Goal: Find specific page/section: Find specific page/section

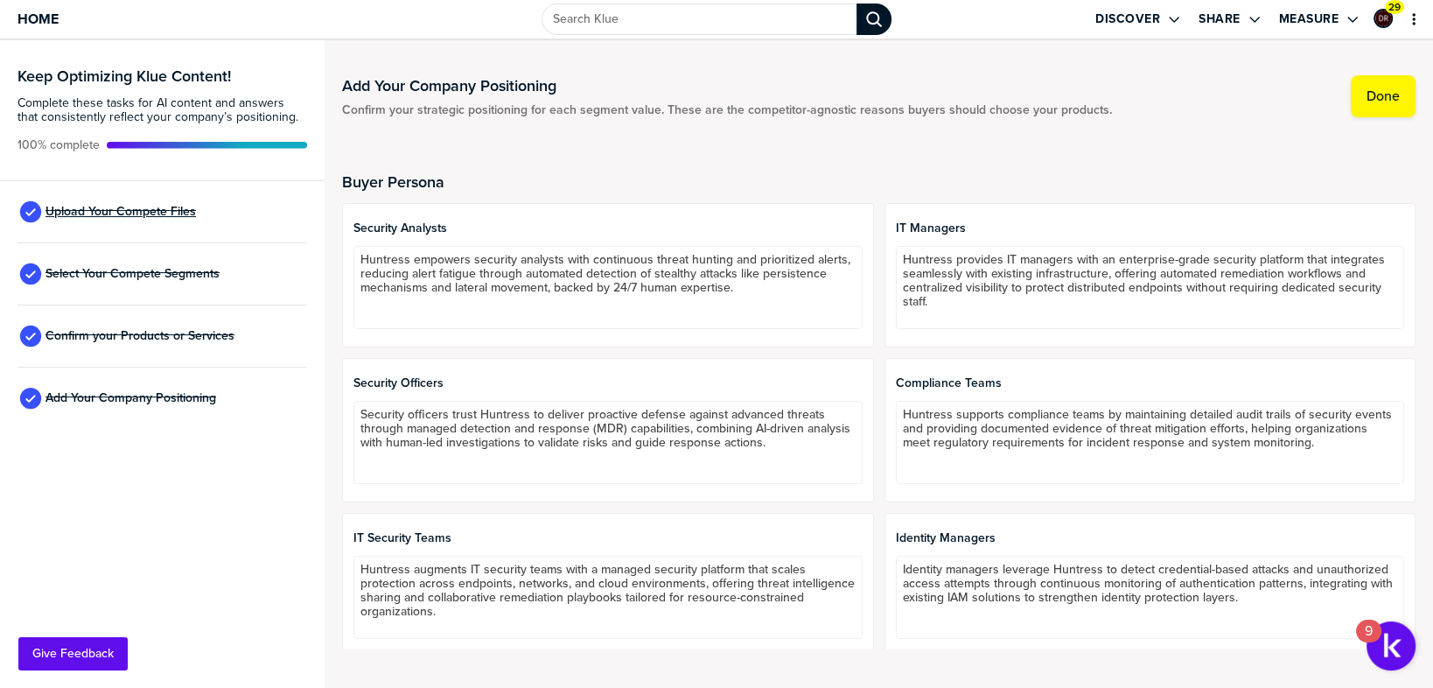
click at [152, 213] on span "Upload Your Compete Files" at bounding box center [120, 212] width 150 height 14
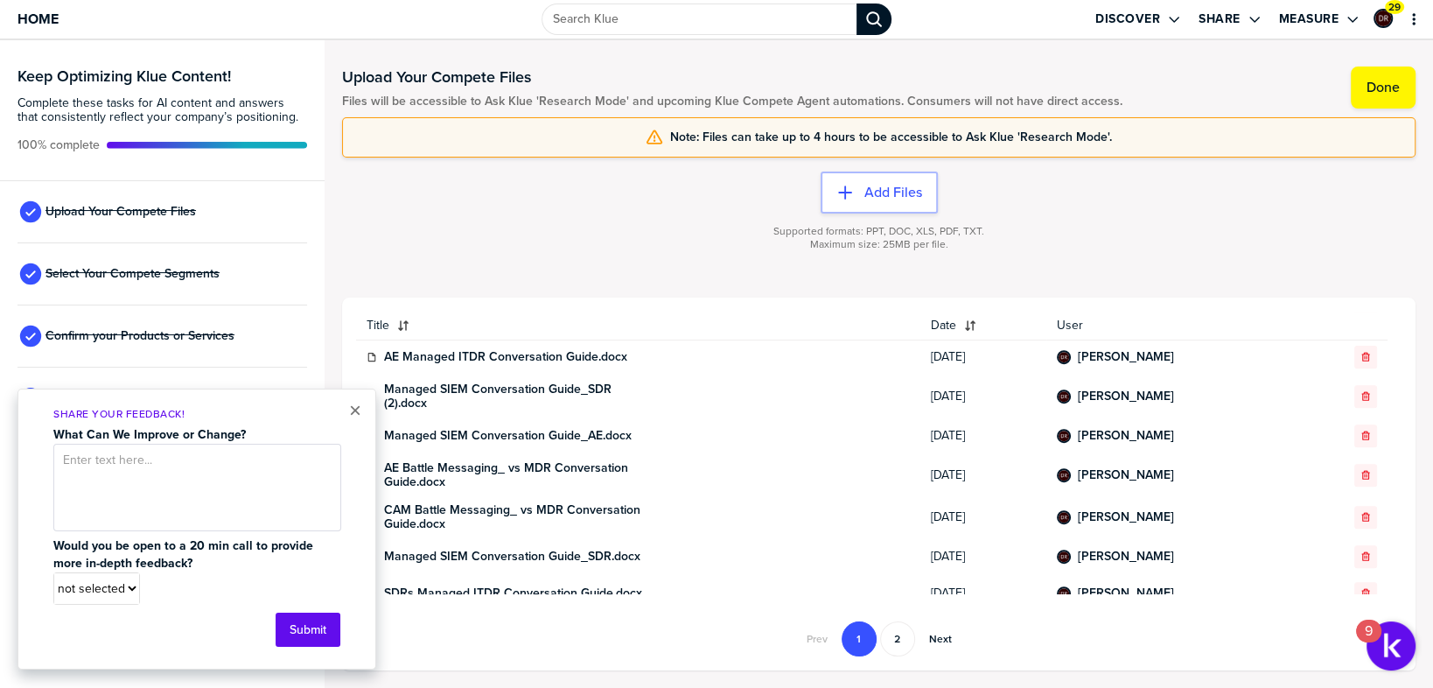
scroll to position [715, 0]
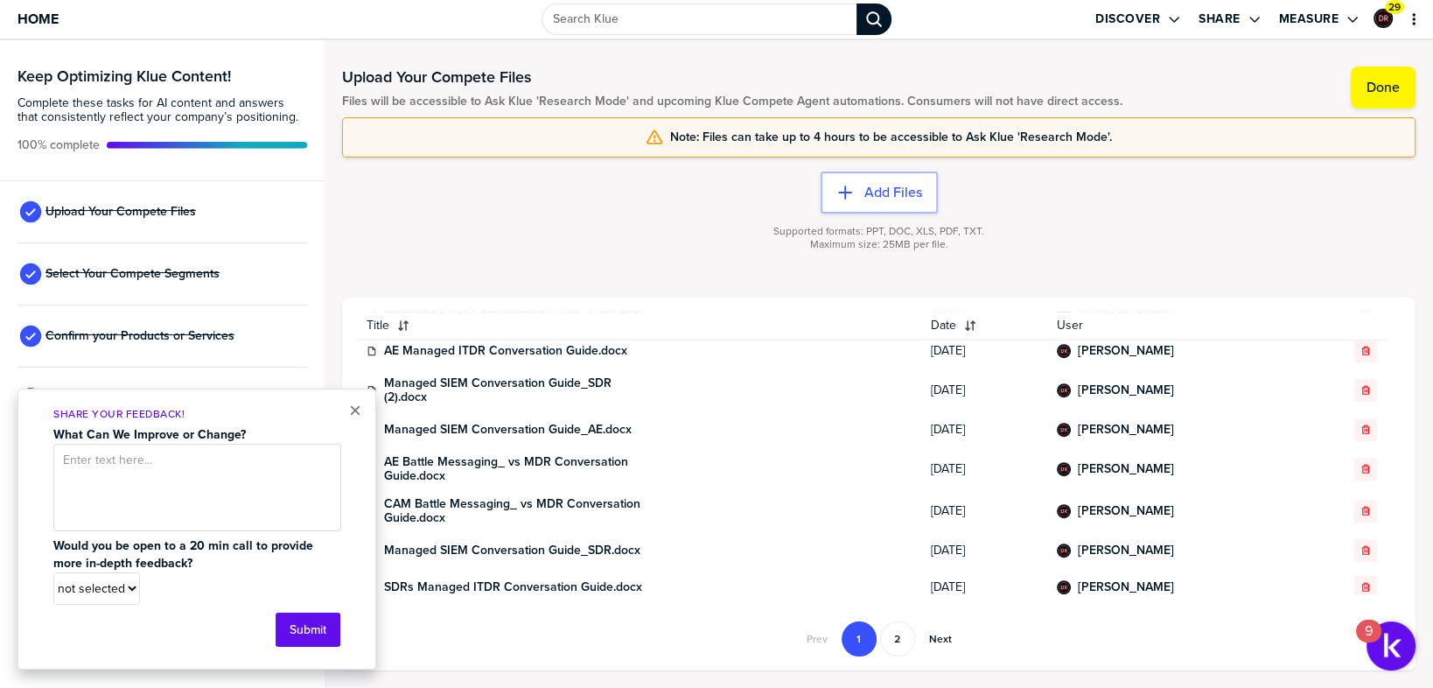
click at [346, 231] on div "Supported formats: PPT, DOC, XLS, PDF, TXT. Maximum size: 25MB per file." at bounding box center [878, 248] width 1073 height 70
click at [130, 277] on span "Select Your Compete Segments" at bounding box center [132, 274] width 174 height 14
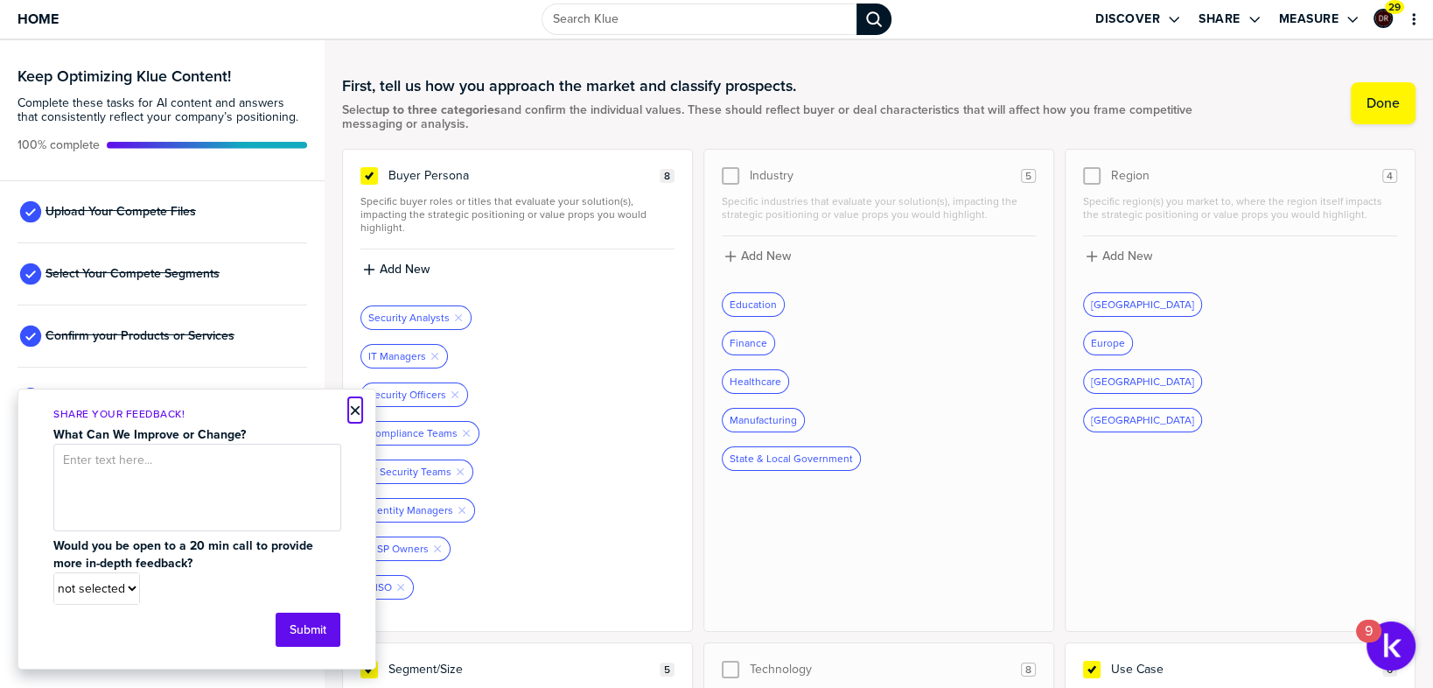
click at [356, 409] on button "×" at bounding box center [355, 410] width 12 height 21
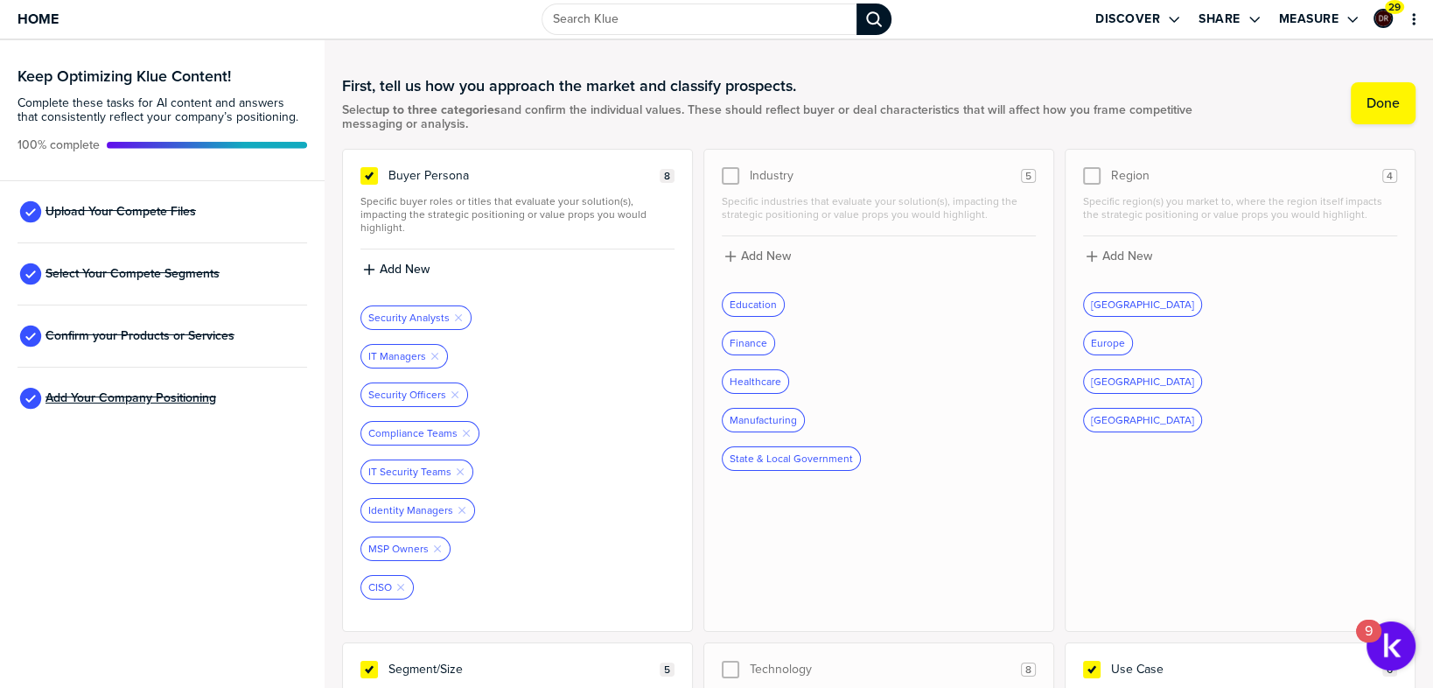
click at [132, 399] on span "Add Your Company Positioning" at bounding box center [130, 398] width 171 height 14
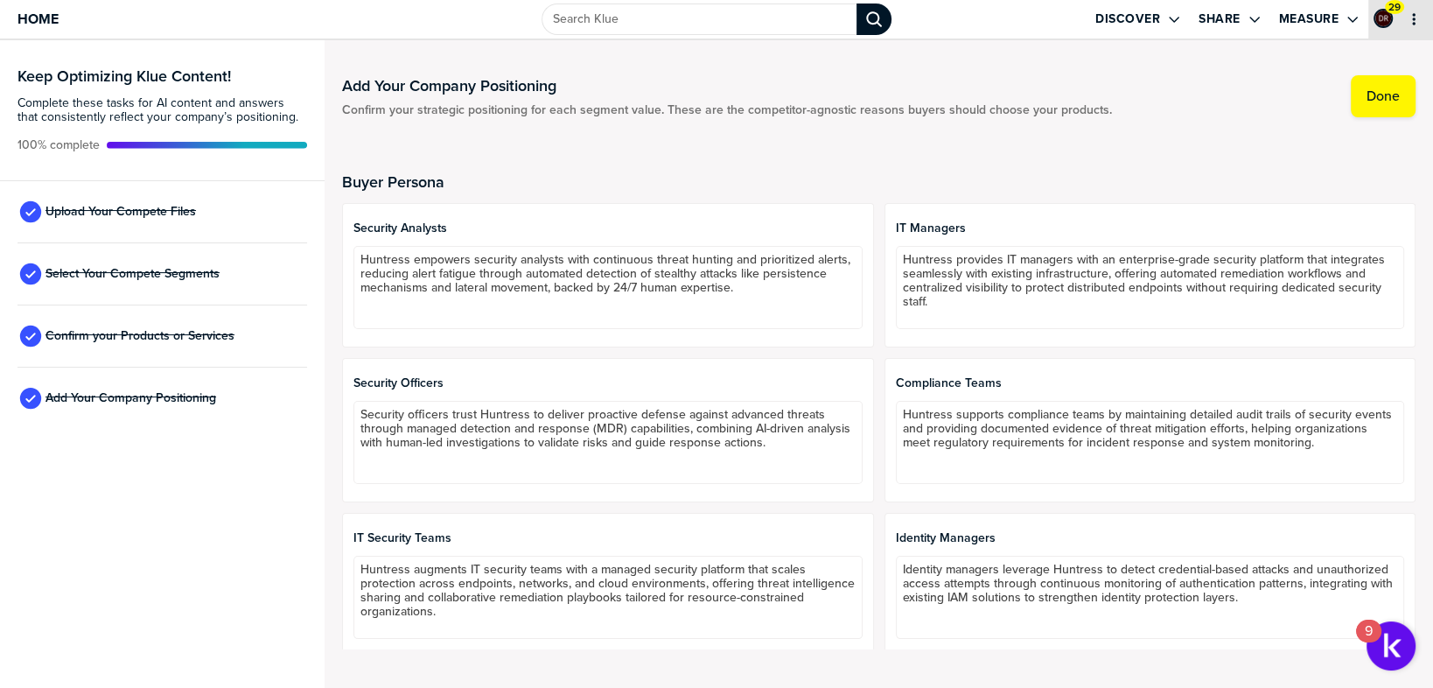
click at [1414, 18] on icon "primary" at bounding box center [1413, 19] width 3 height 12
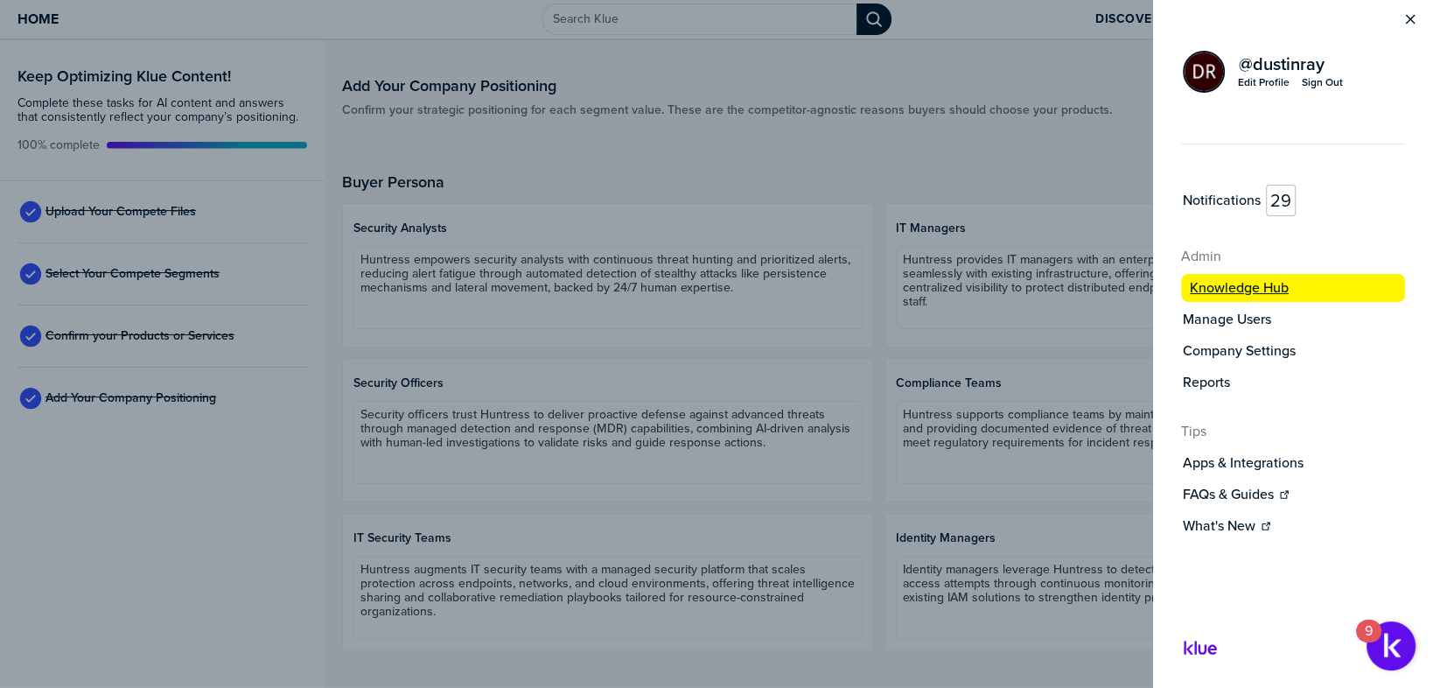
click at [1248, 284] on label "Knowledge Hub" at bounding box center [1239, 287] width 99 height 17
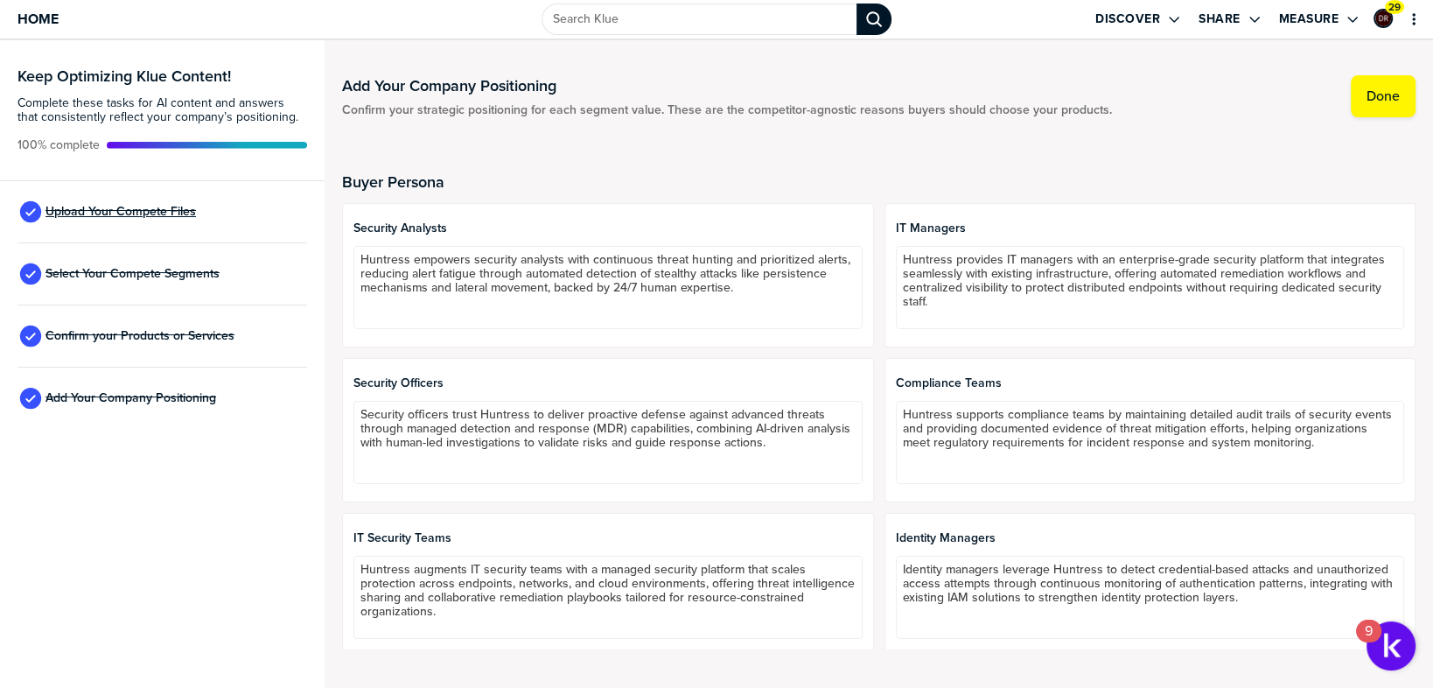
click at [73, 213] on span "Upload Your Compete Files" at bounding box center [120, 212] width 150 height 14
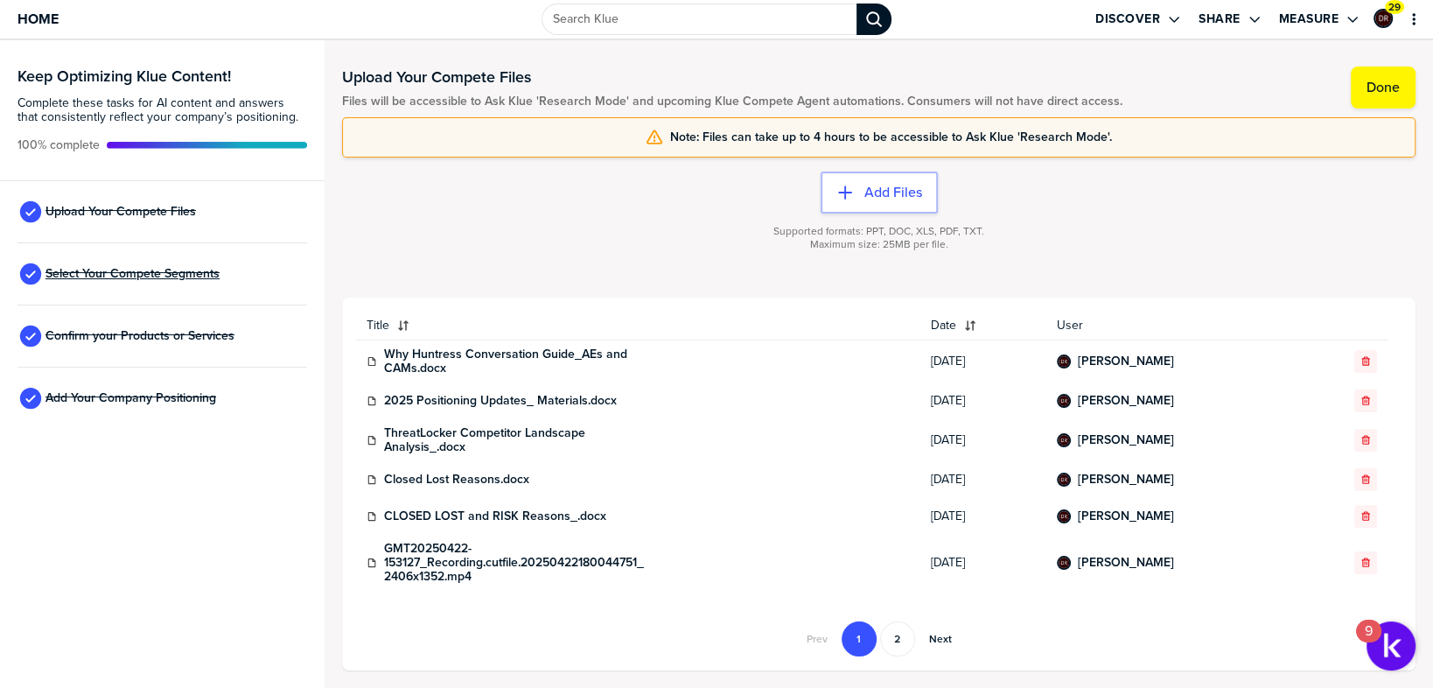
click at [131, 276] on span "Select Your Compete Segments" at bounding box center [132, 274] width 174 height 14
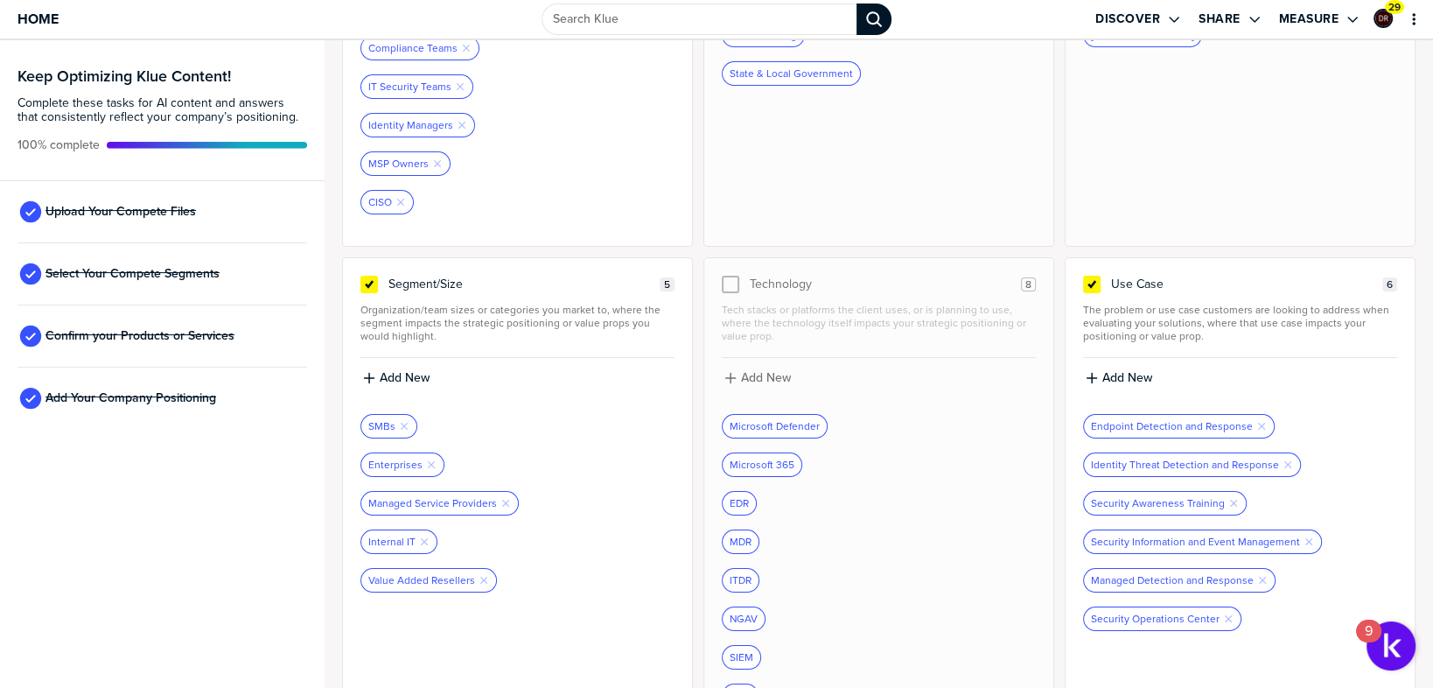
scroll to position [424, 0]
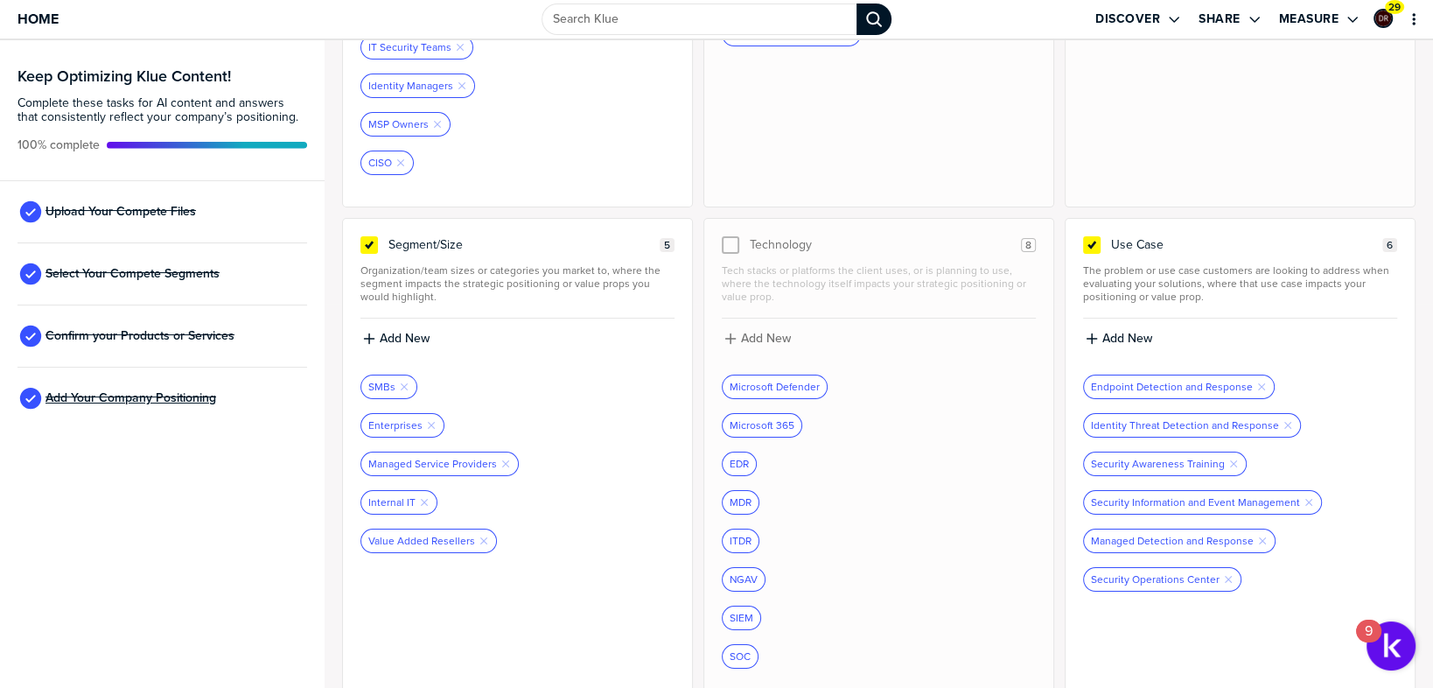
click at [146, 391] on span "Add Your Company Positioning" at bounding box center [130, 398] width 171 height 14
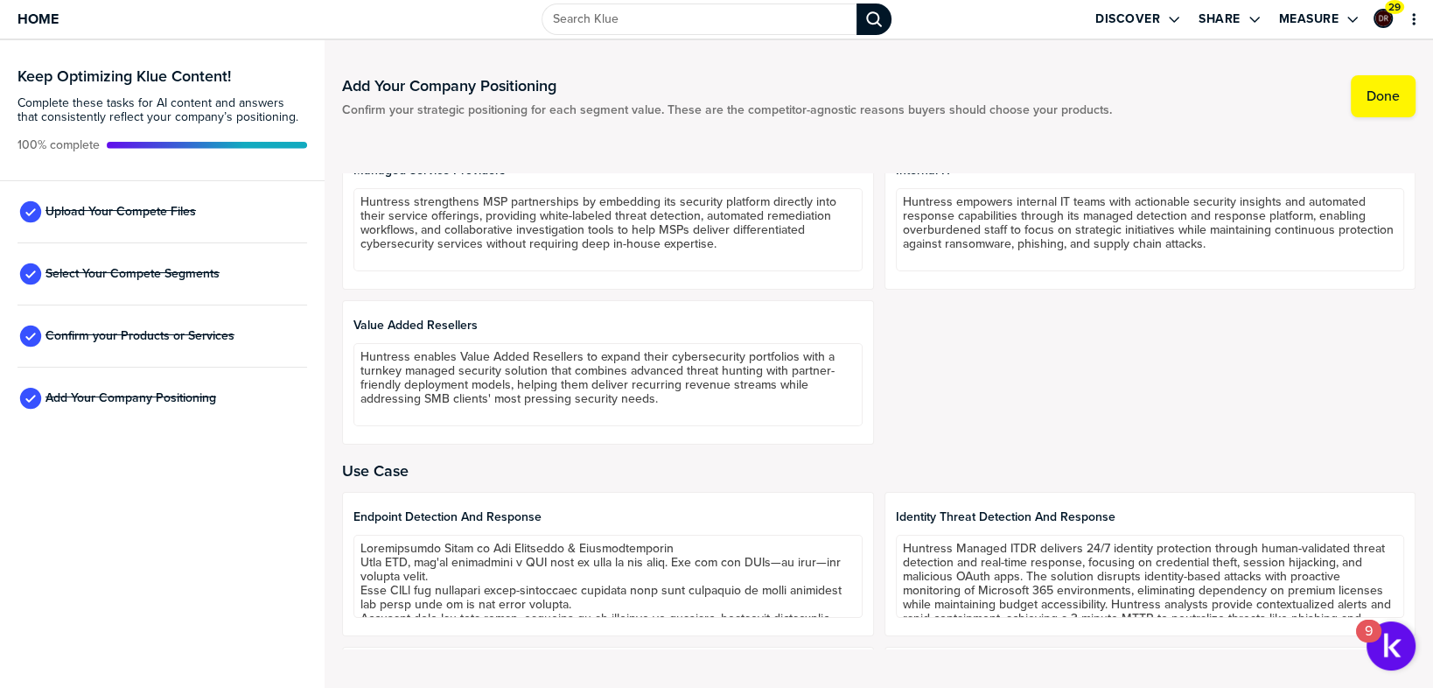
scroll to position [1156, 0]
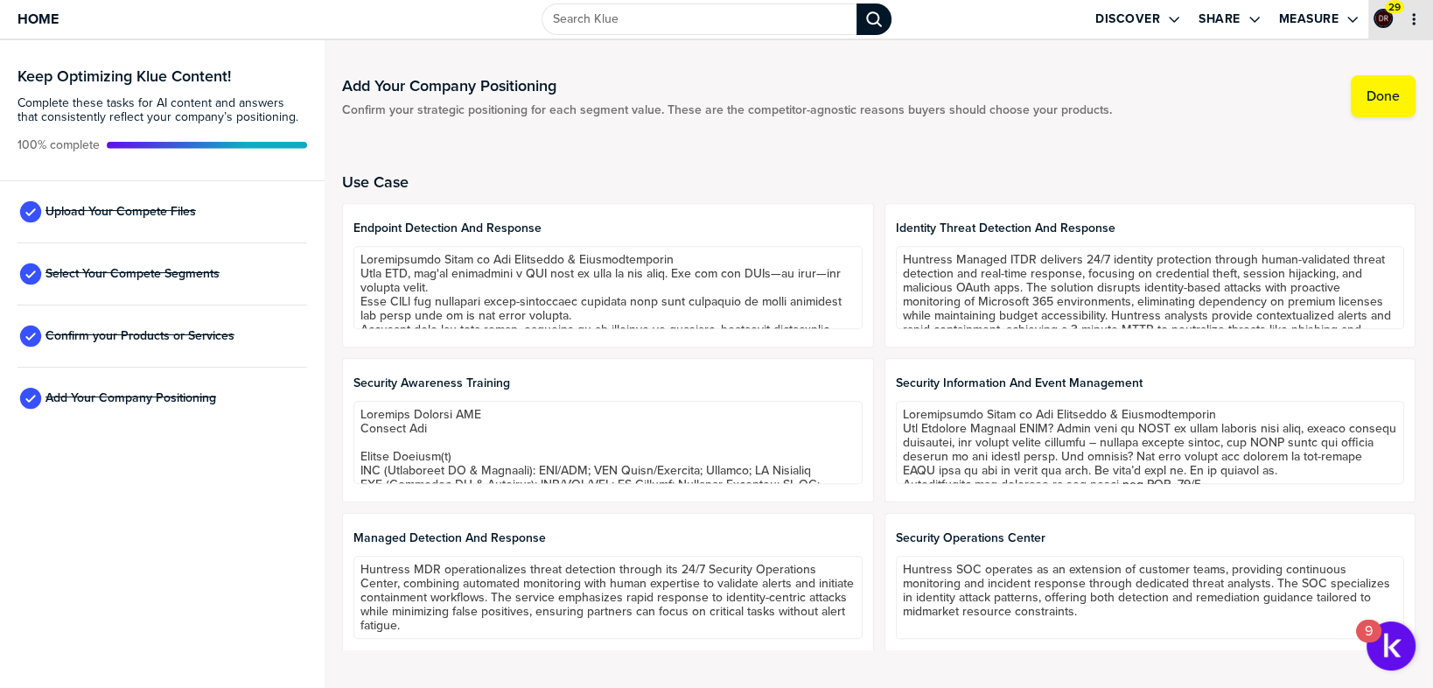
click at [1414, 21] on icon "primary" at bounding box center [1414, 19] width 14 height 14
click at [1305, 9] on button "Measure" at bounding box center [1319, 19] width 85 height 38
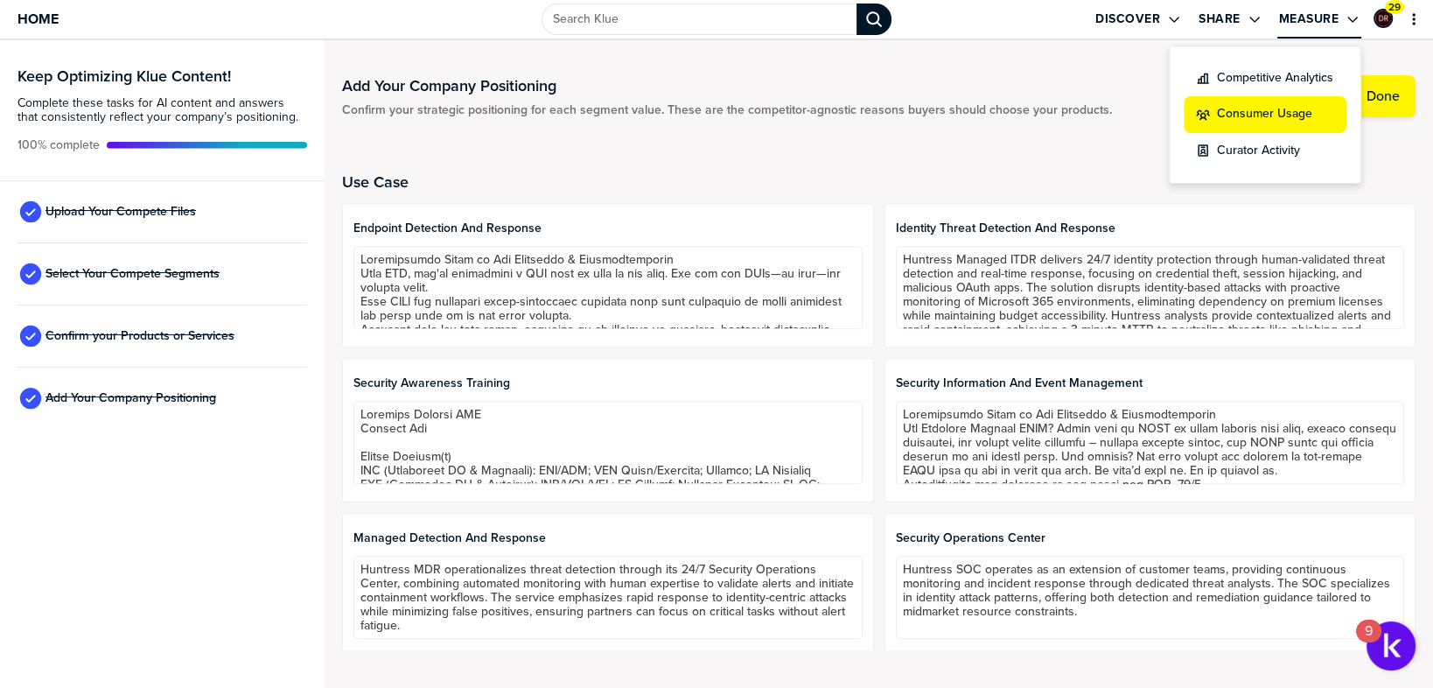
click at [1261, 105] on label "Consumer Usage" at bounding box center [1264, 114] width 95 height 18
